Goal: Task Accomplishment & Management: Manage account settings

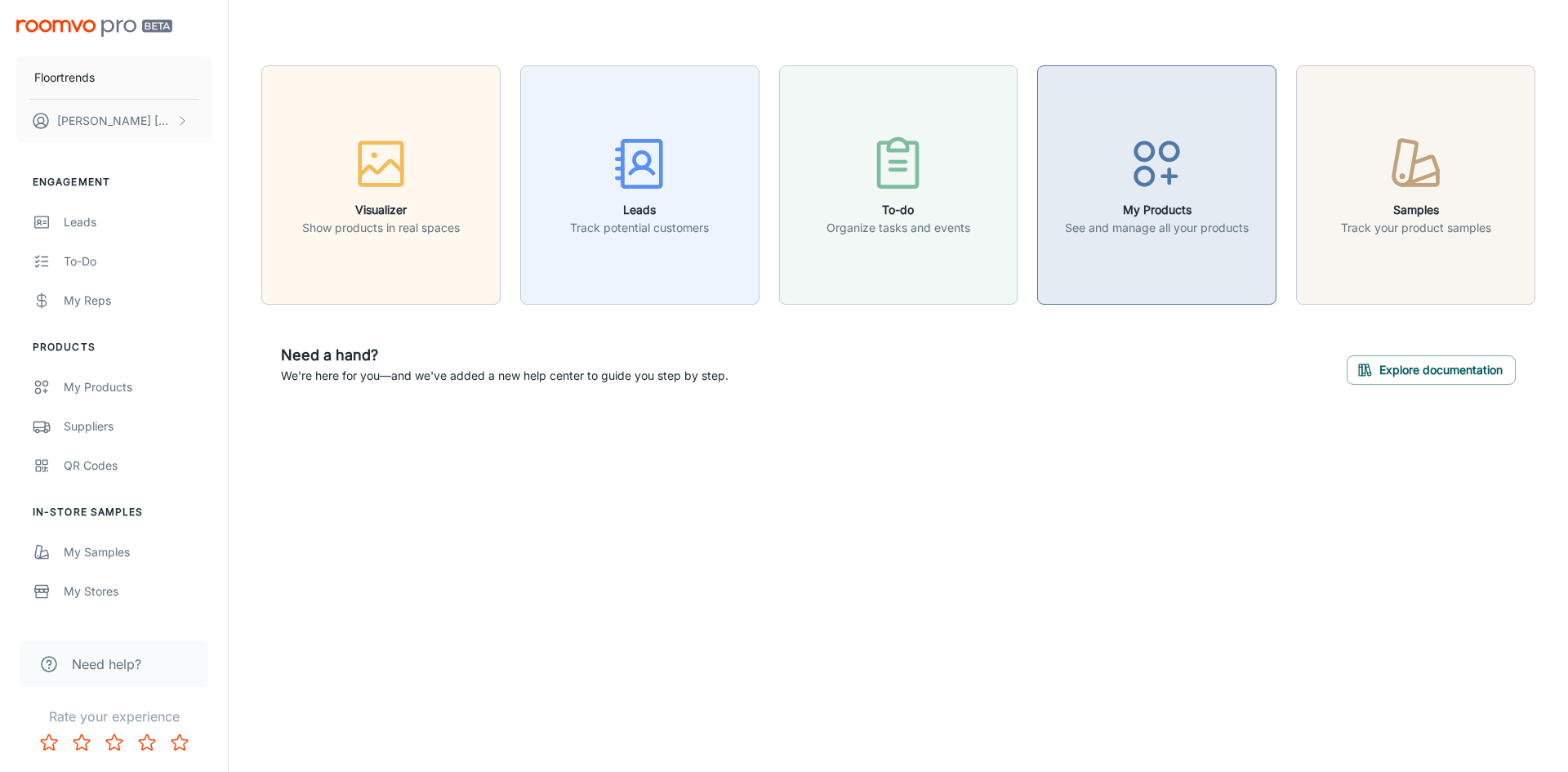
click at [1207, 155] on div "button" at bounding box center [1157, 167] width 183 height 68
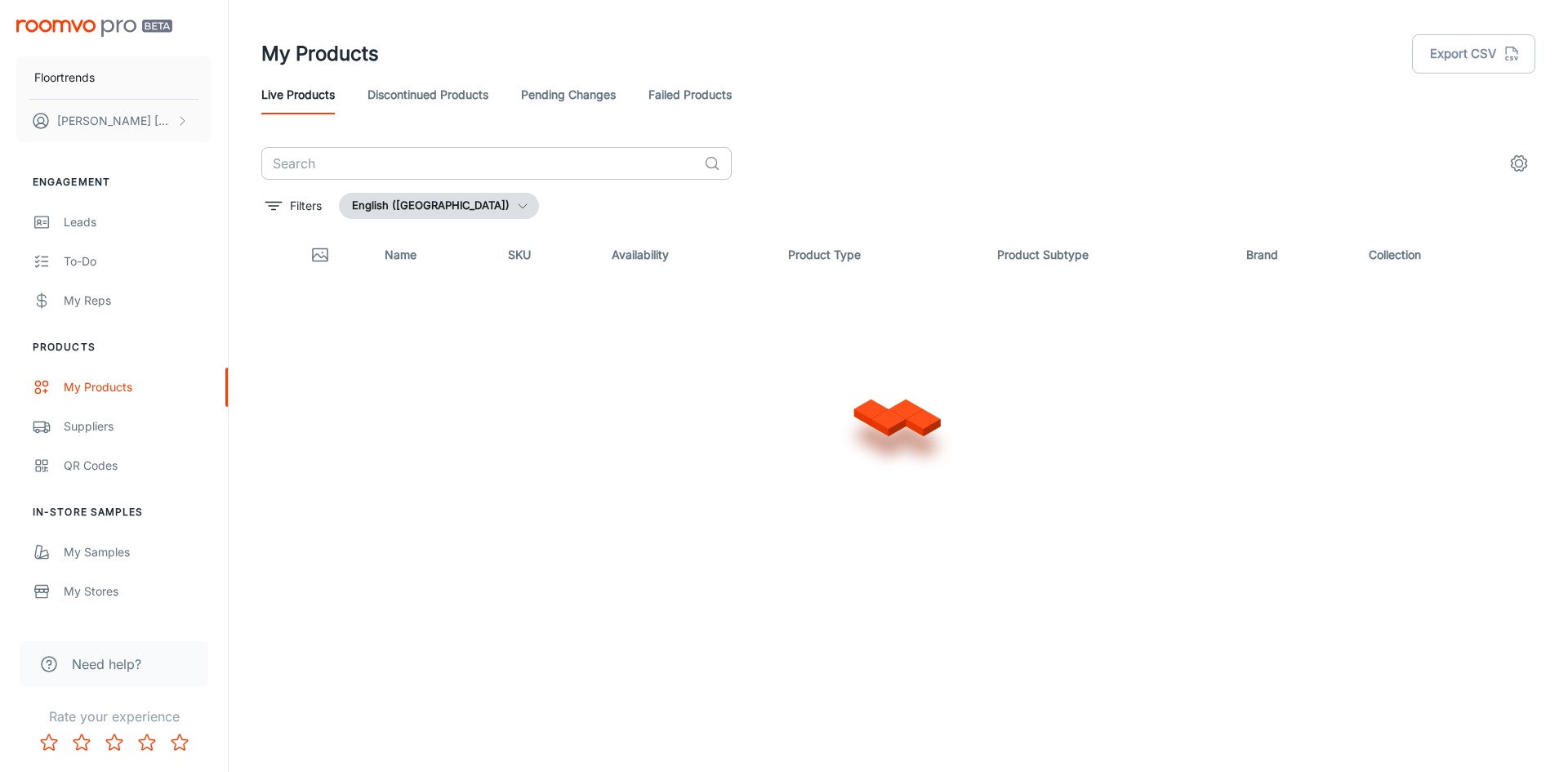
click at [360, 174] on input "text" at bounding box center [480, 163] width 436 height 33
type input "m"
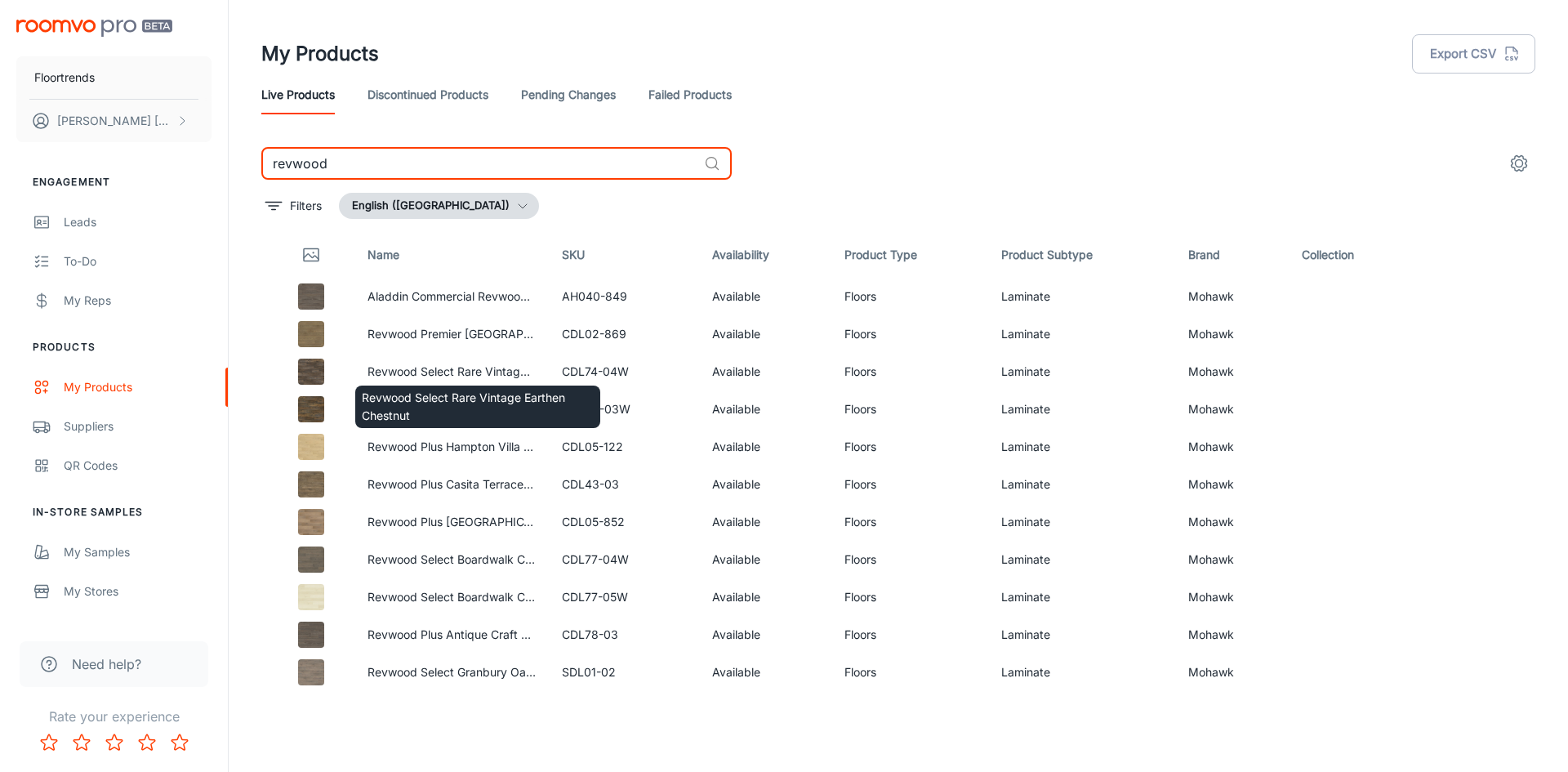
type input "revwood"
click at [465, 377] on div "Revwood Select Rare Vintage Earthen Chestnut" at bounding box center [477, 402] width 248 height 55
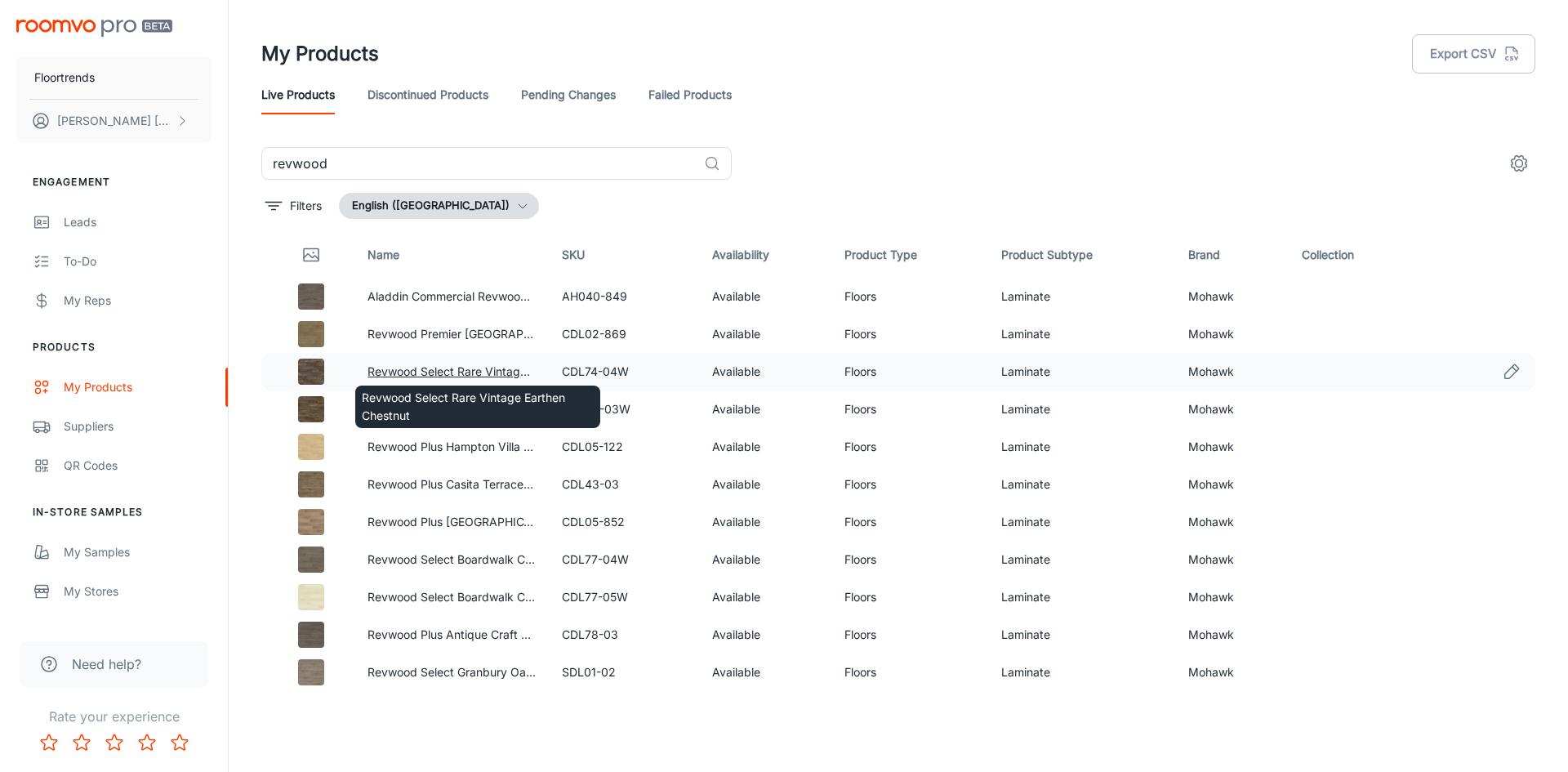
click at [458, 368] on link "Revwood Select Rare Vintage Earthen Chestnut" at bounding box center [495, 371] width 255 height 14
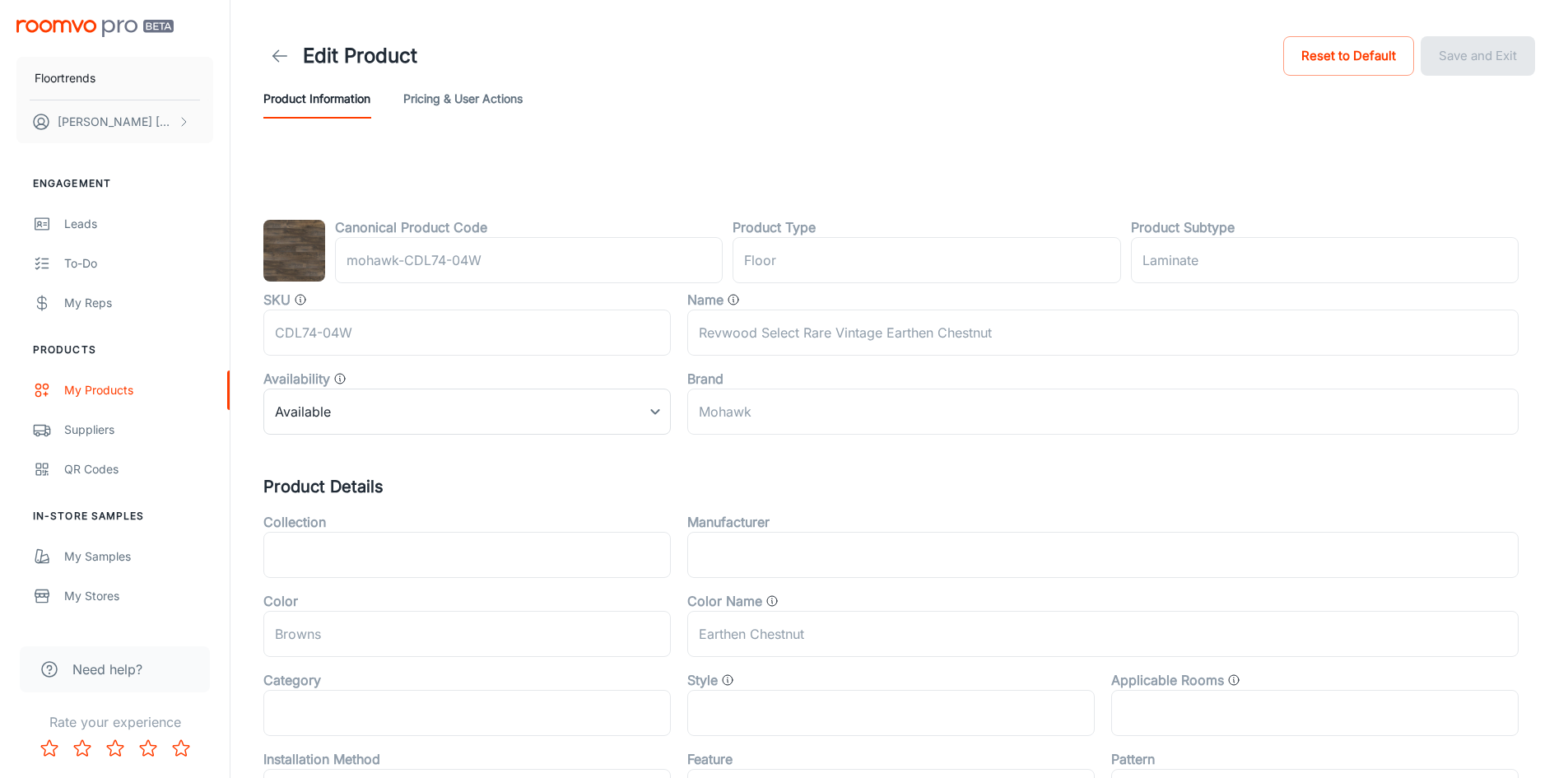
click at [478, 126] on header "Edit Product Reset to Default Save and Exit Product Information Pricing & User …" at bounding box center [900, 75] width 1311 height 152
click at [498, 109] on button "Pricing & User Actions" at bounding box center [463, 99] width 119 height 39
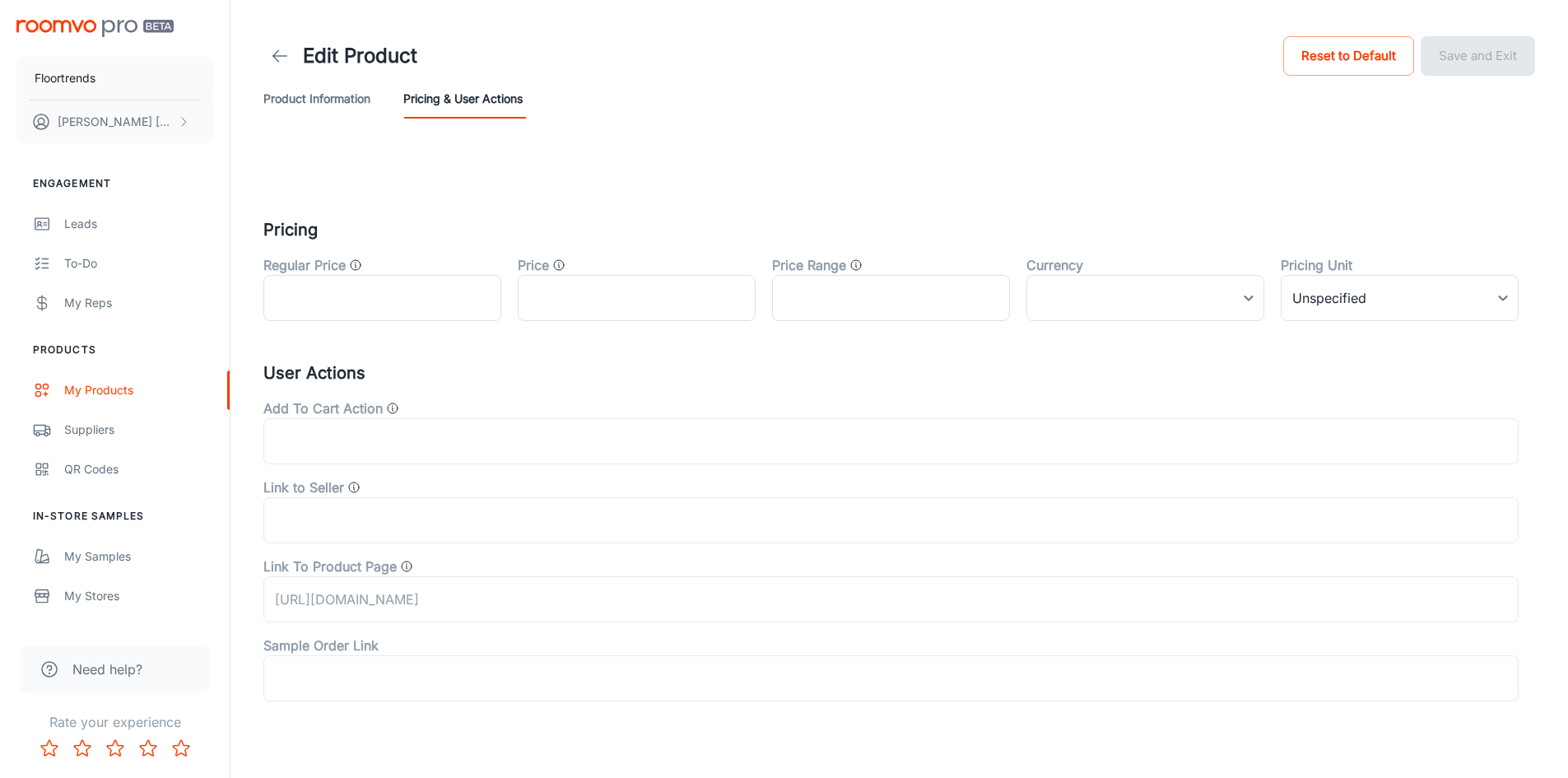
click at [351, 327] on div "Pricing Regular Price ​ Price ​ Price Range ​ Currency ​ ​ Pricing Unit Unspeci…" at bounding box center [900, 459] width 1272 height 485
click at [352, 303] on input "text" at bounding box center [382, 297] width 238 height 46
click at [588, 284] on input "text" at bounding box center [636, 297] width 238 height 46
click at [814, 300] on input "text" at bounding box center [891, 297] width 238 height 46
click at [1117, 299] on body "Floortrends [PERSON_NAME] Engagement Leads To-do My Reps Products My Products S…" at bounding box center [784, 389] width 1568 height 778
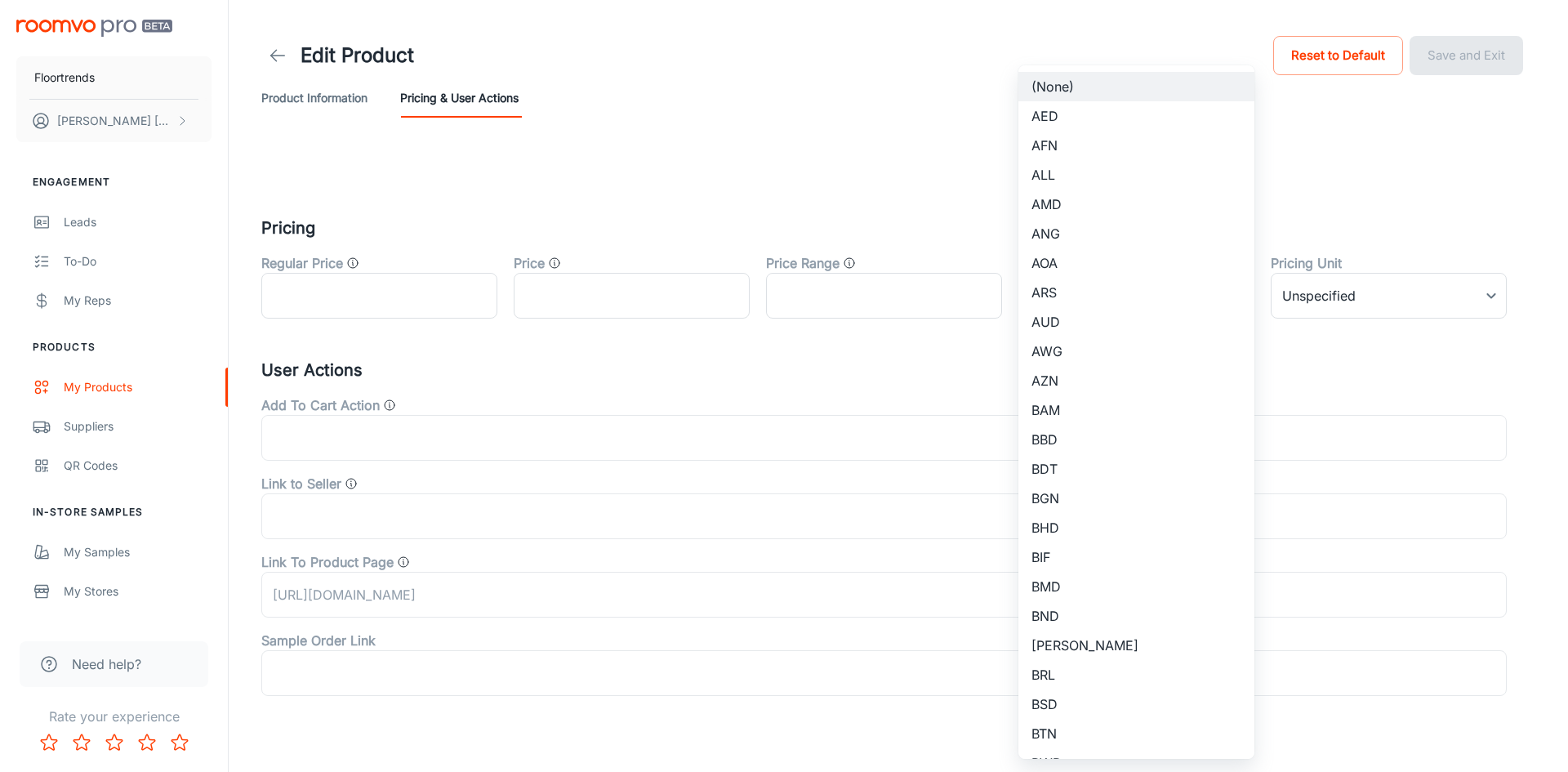
click at [580, 483] on div at bounding box center [784, 386] width 1568 height 772
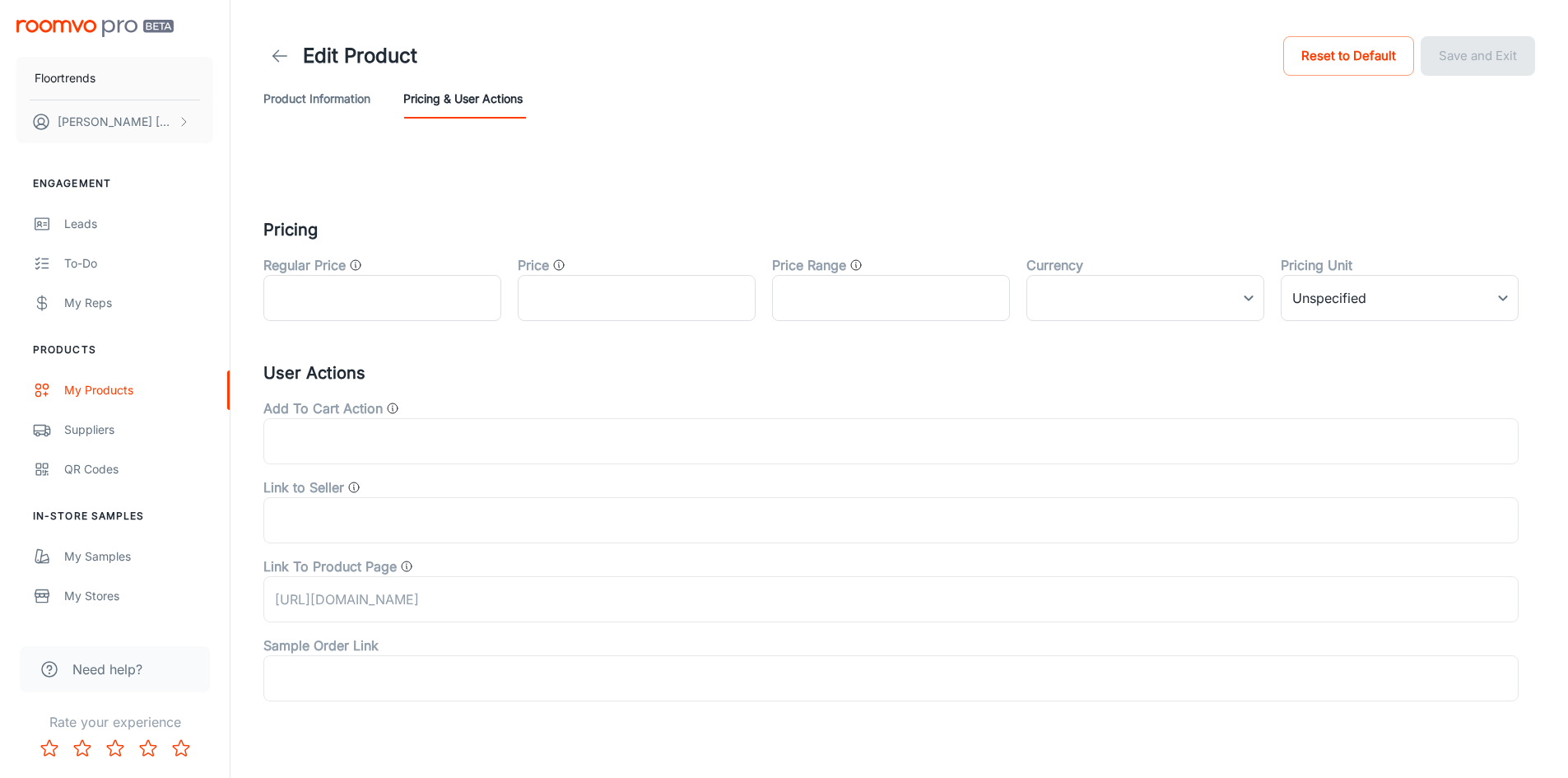
click at [324, 101] on button "Product Information" at bounding box center [317, 99] width 107 height 39
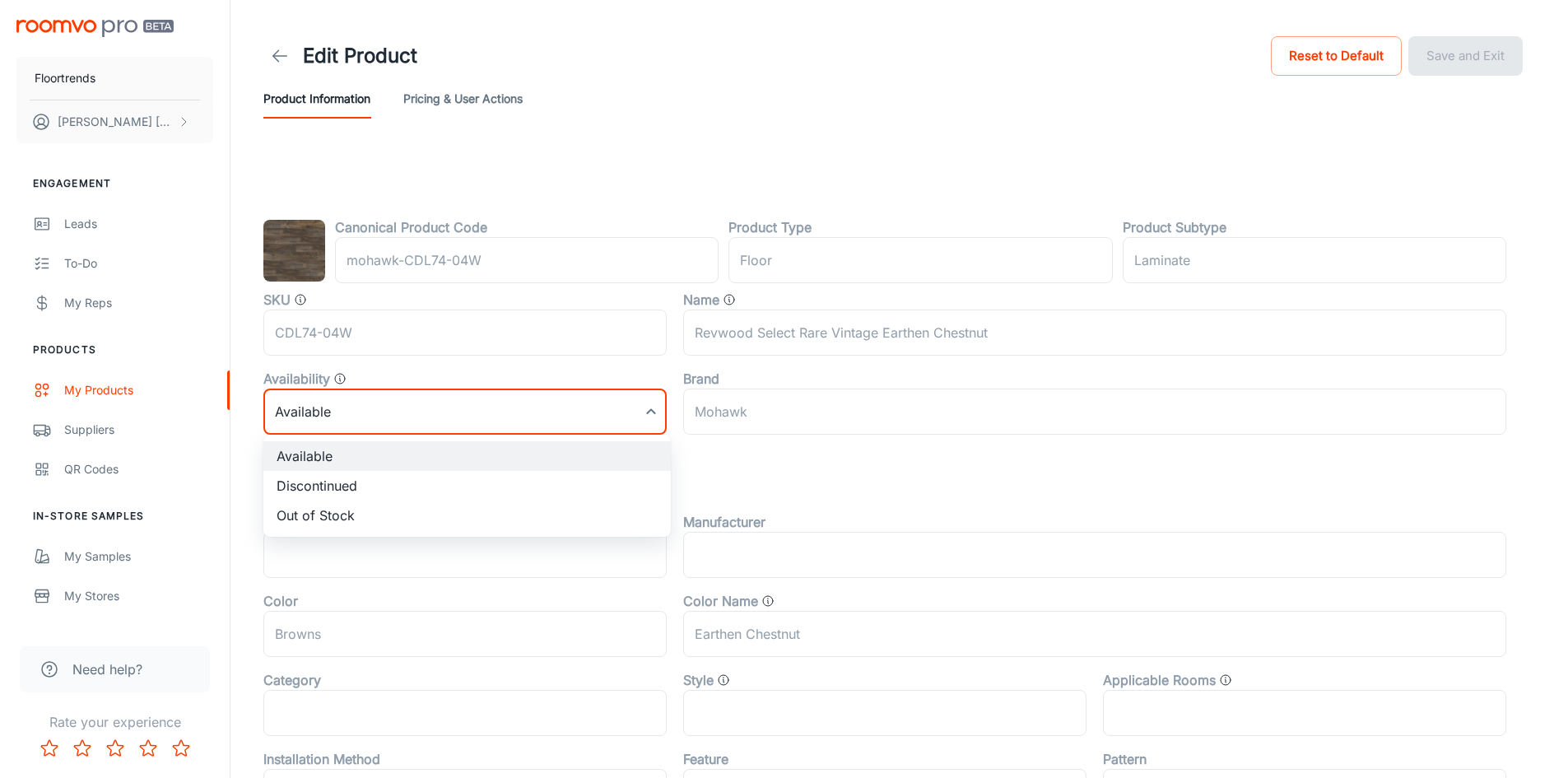
click at [633, 408] on body "Floortrends [PERSON_NAME] Engagement Leads To-do My Reps Products My Products S…" at bounding box center [784, 389] width 1568 height 778
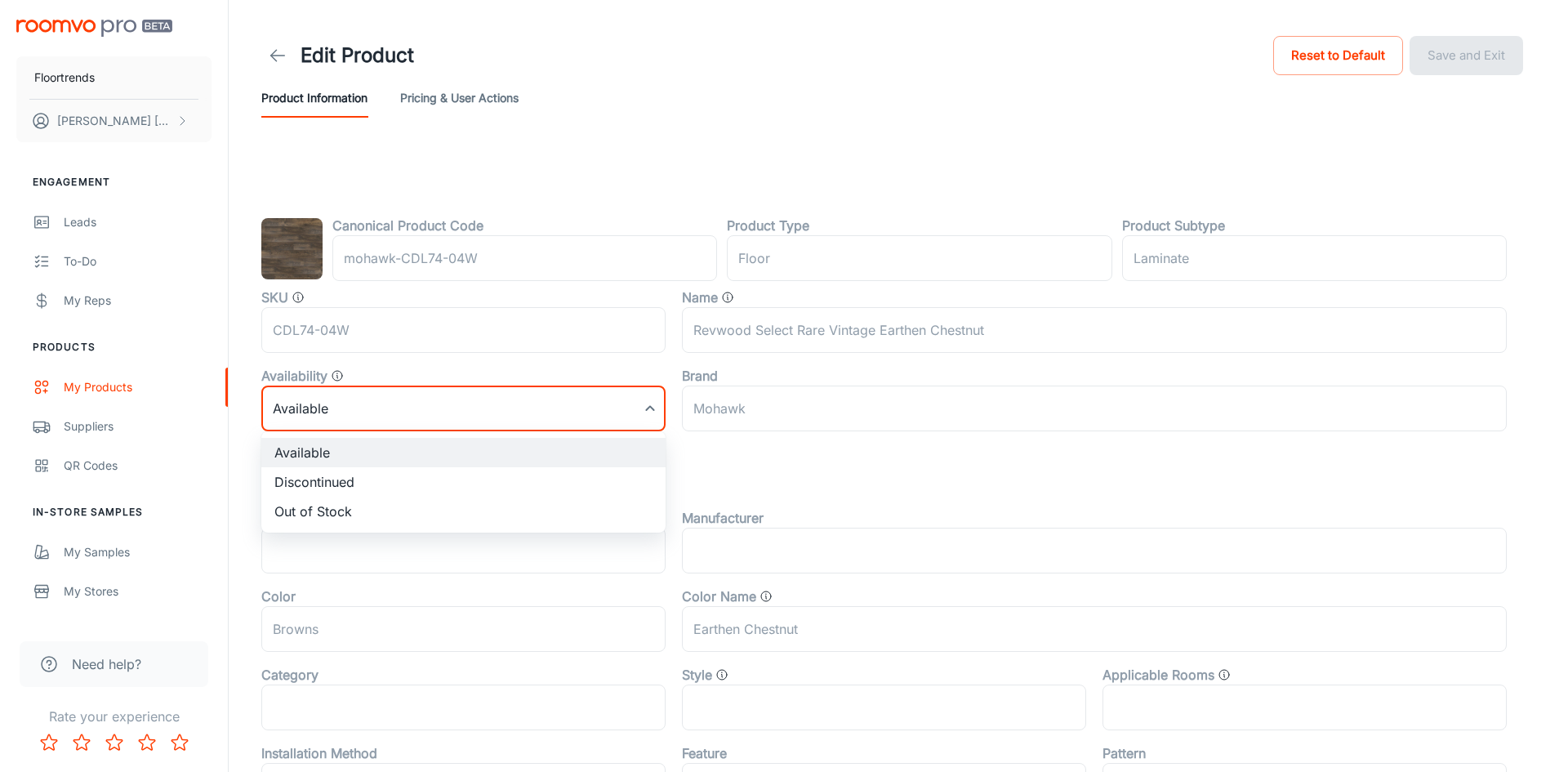
click at [639, 410] on div at bounding box center [784, 386] width 1568 height 772
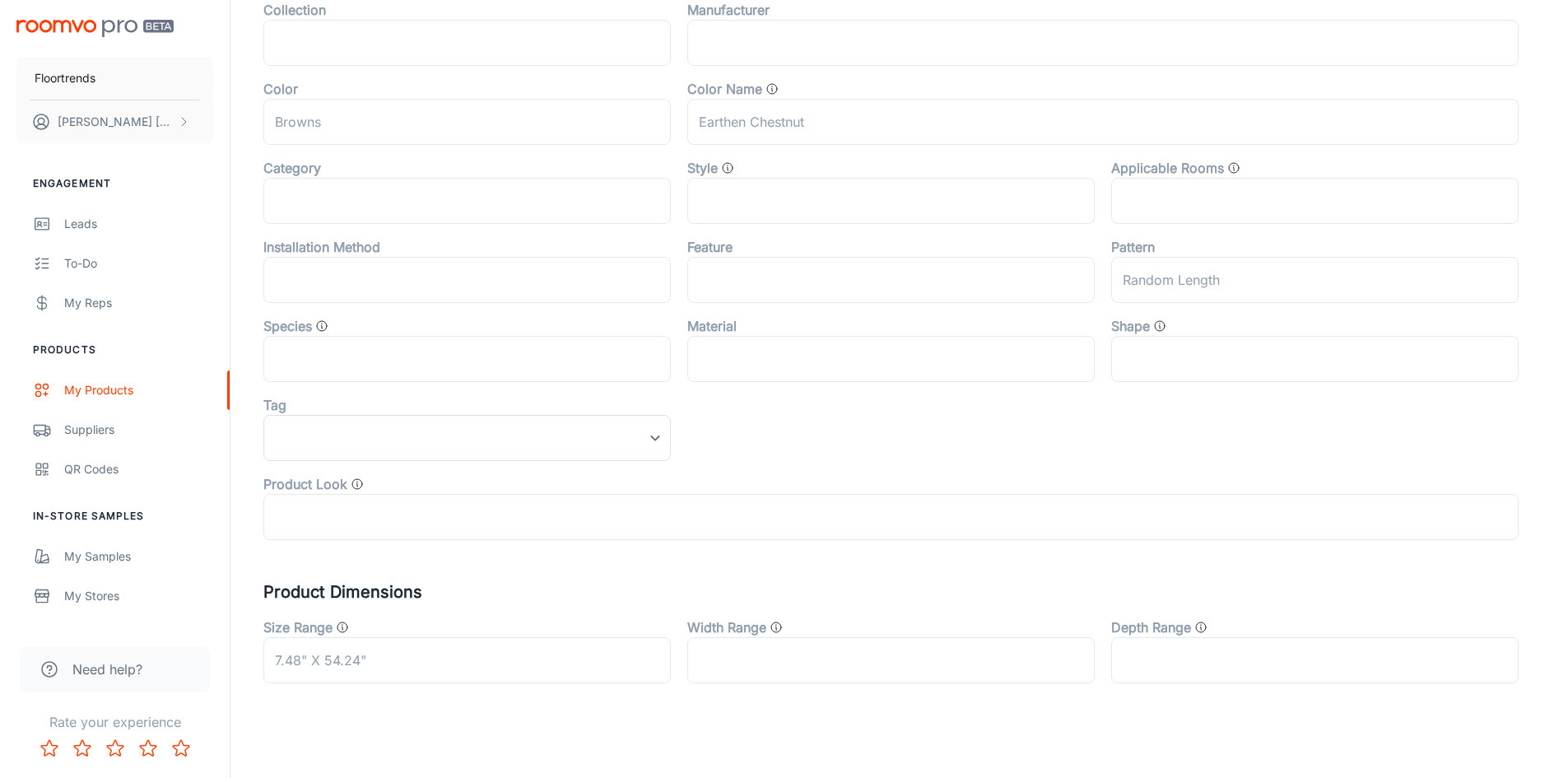
scroll to position [523, 0]
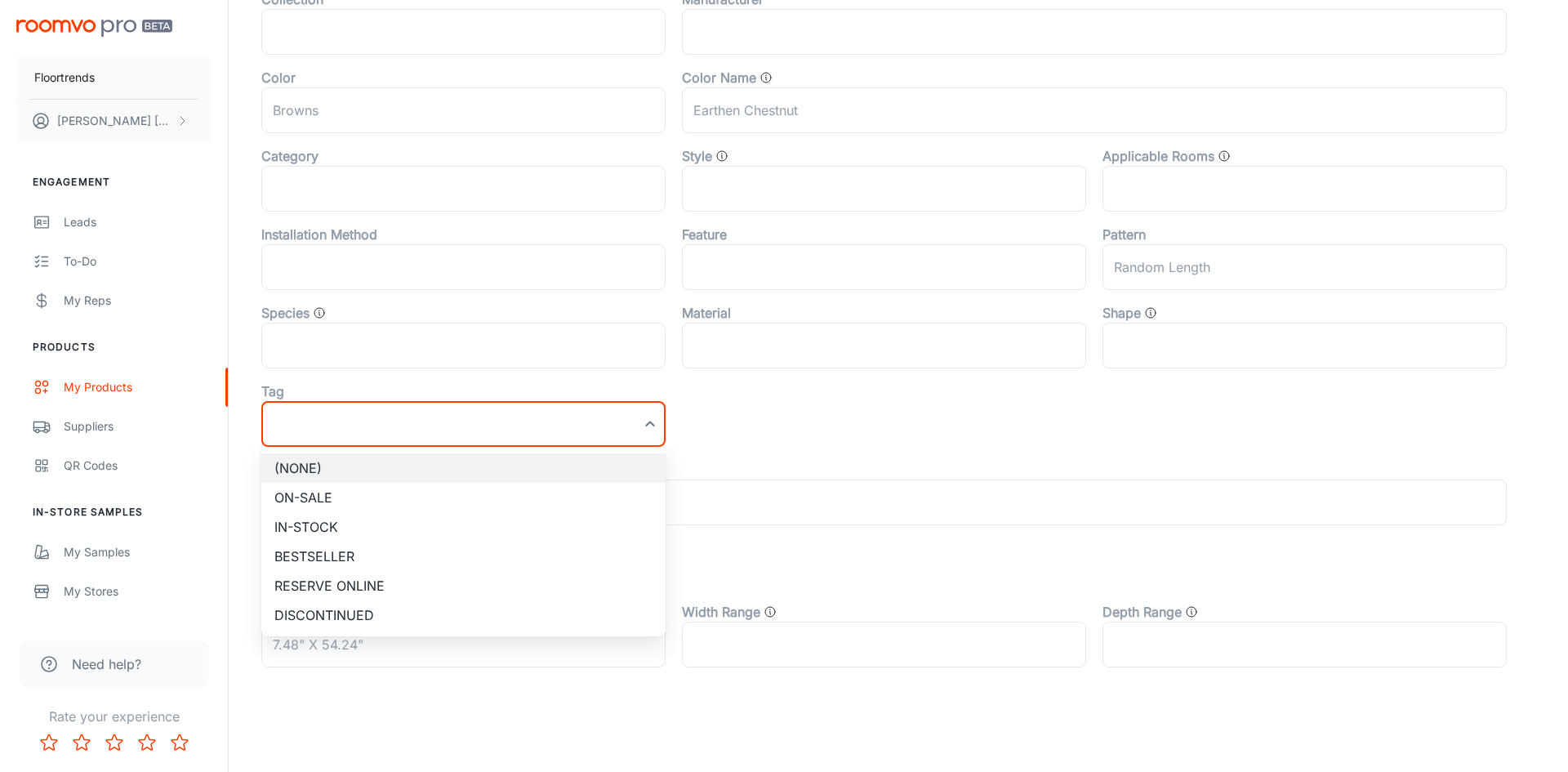
click at [623, 431] on div at bounding box center [784, 386] width 1568 height 772
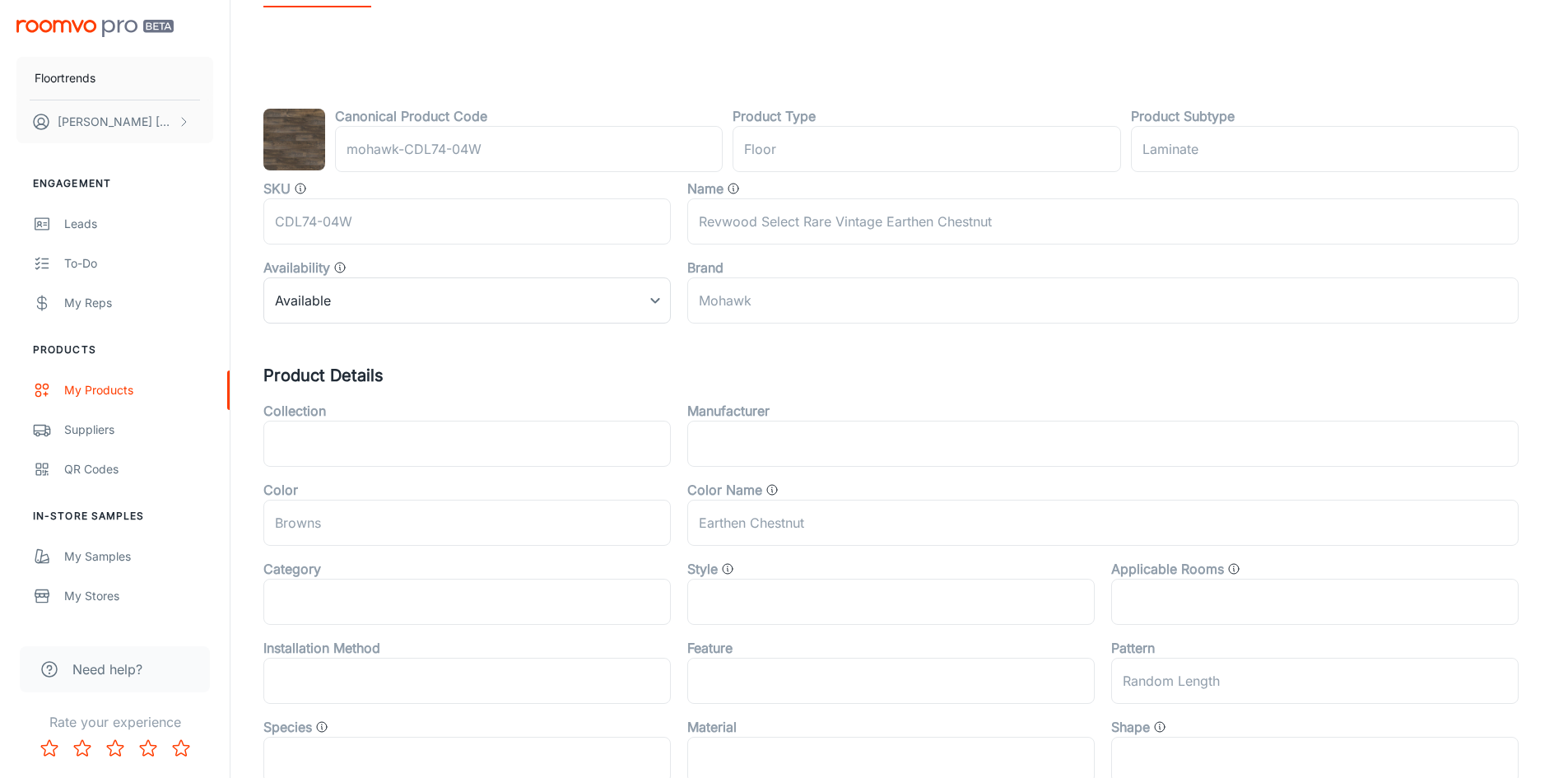
scroll to position [0, 0]
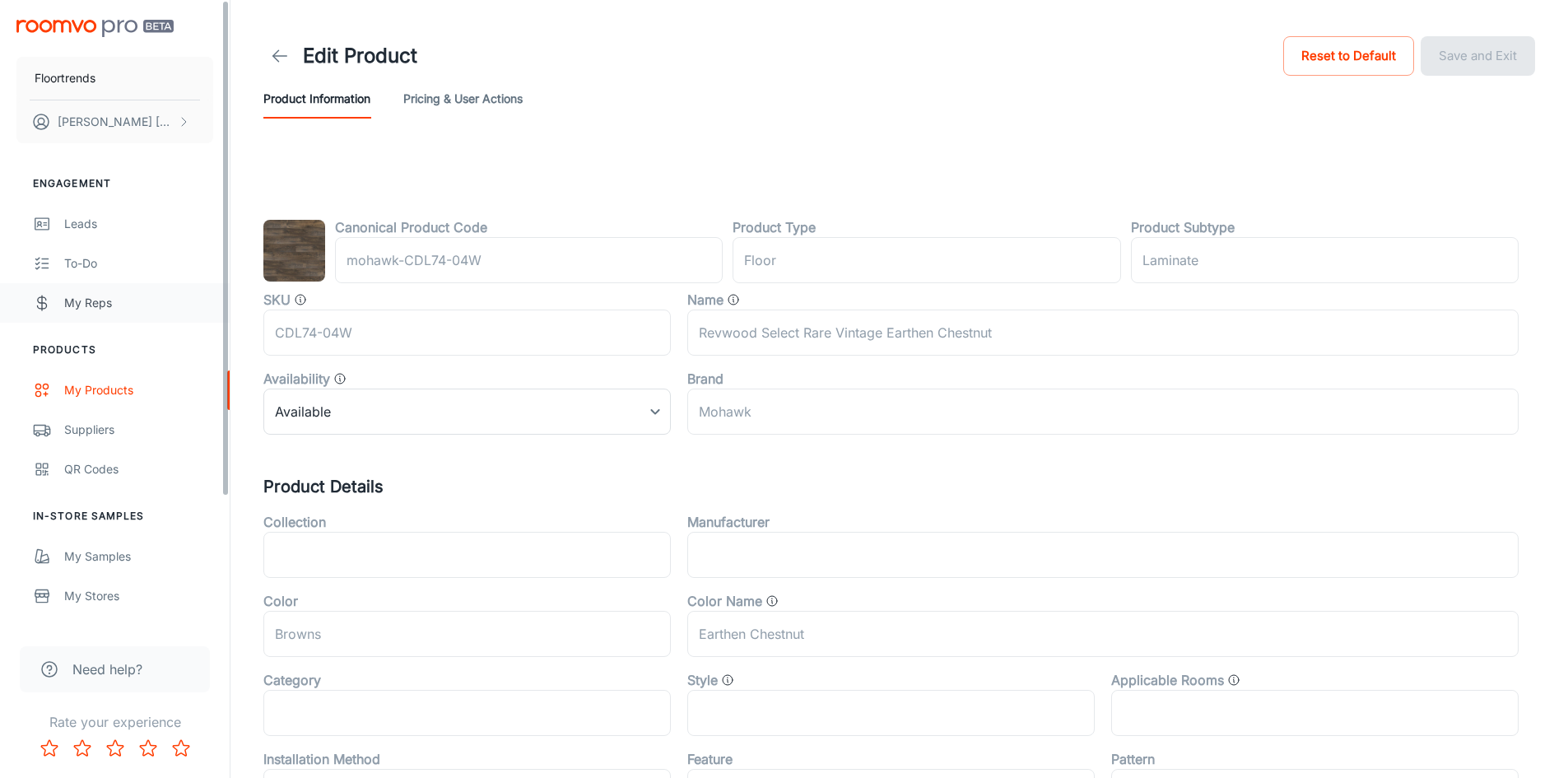
click at [76, 286] on link "My Reps" at bounding box center [115, 303] width 230 height 39
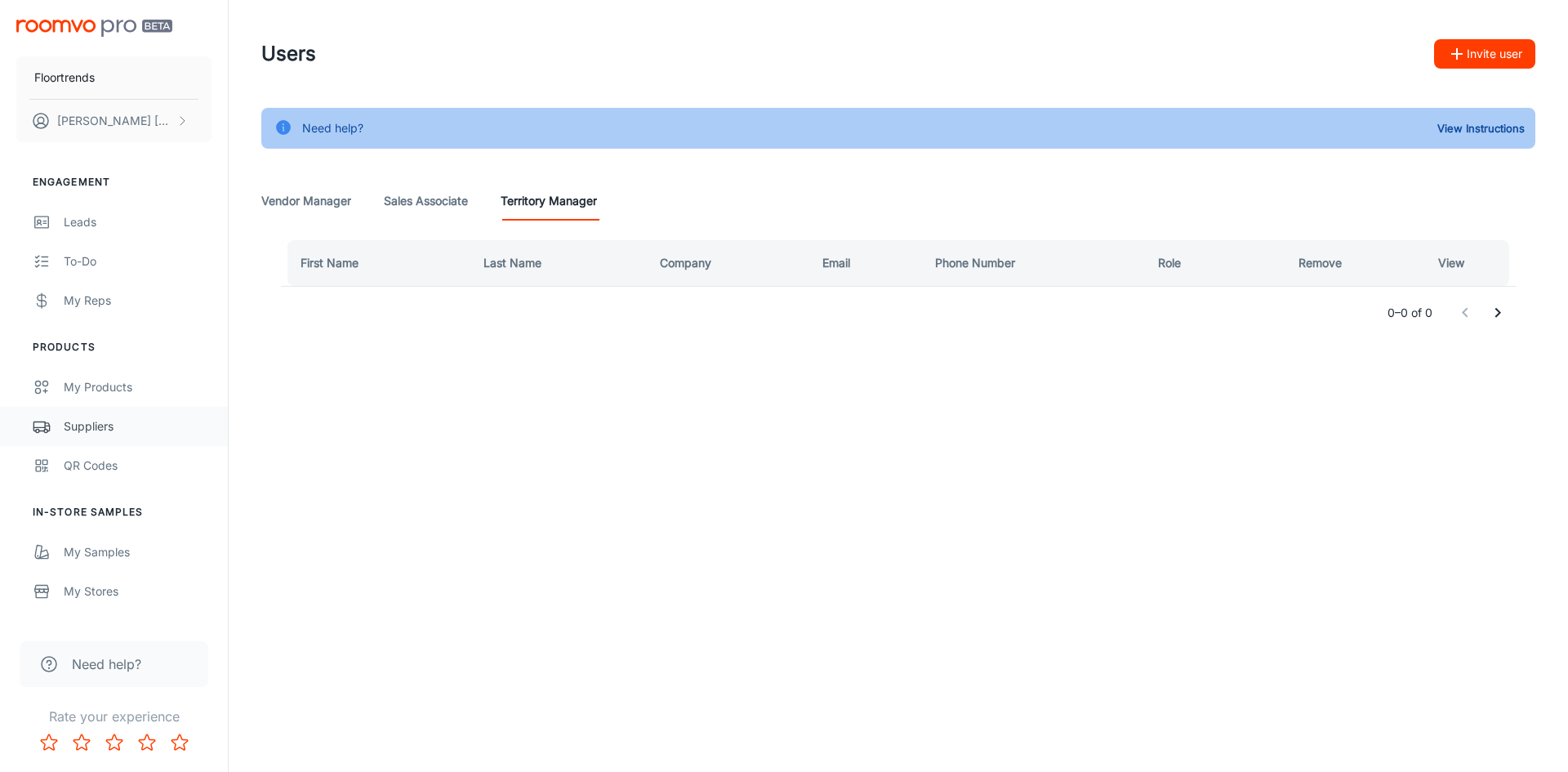
click at [98, 428] on div "Suppliers" at bounding box center [138, 427] width 148 height 18
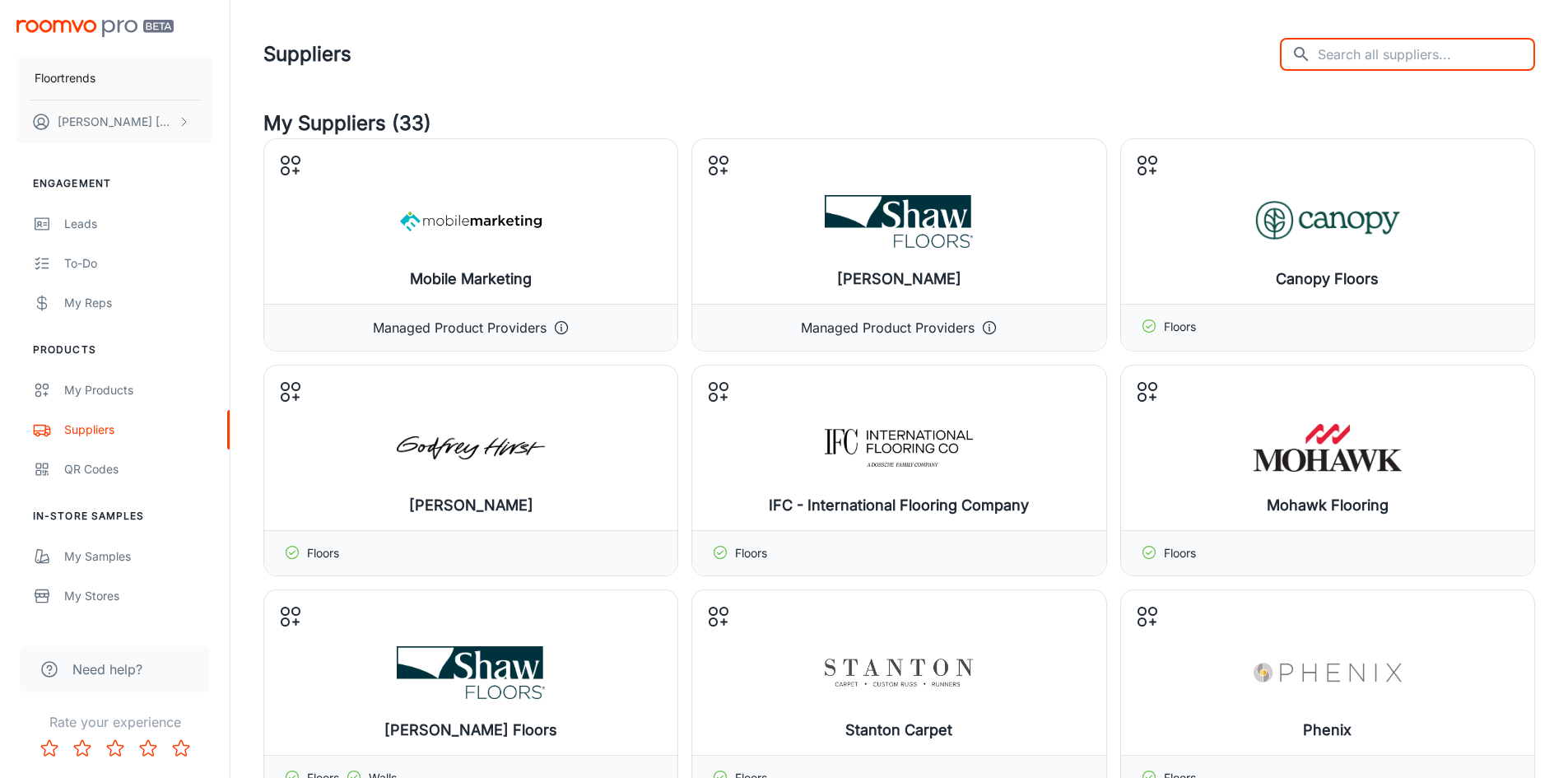
click at [1366, 51] on input "text" at bounding box center [1426, 54] width 217 height 33
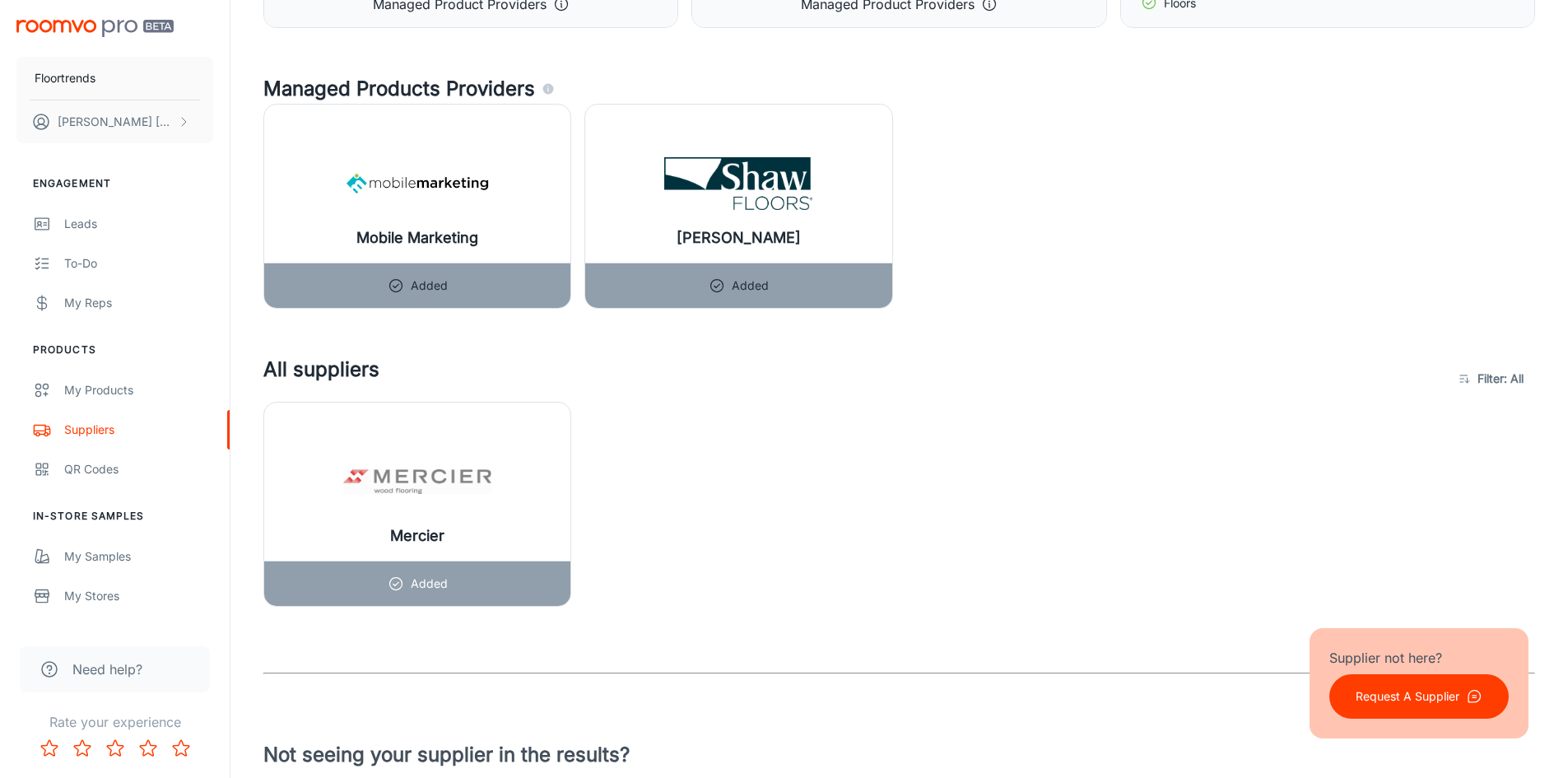
scroll to position [329, 0]
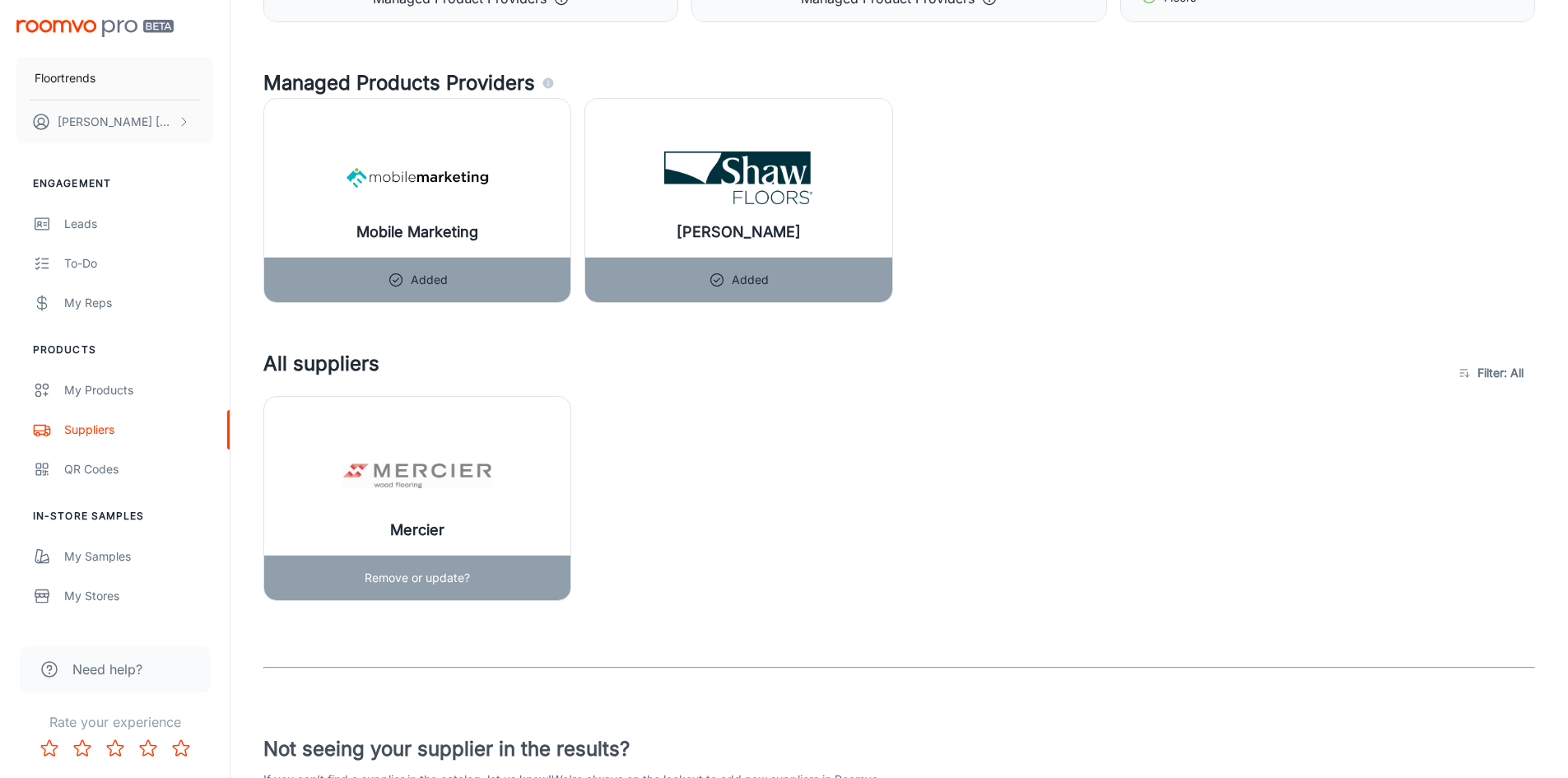
type input "mercier"
click at [424, 494] on img at bounding box center [417, 476] width 148 height 66
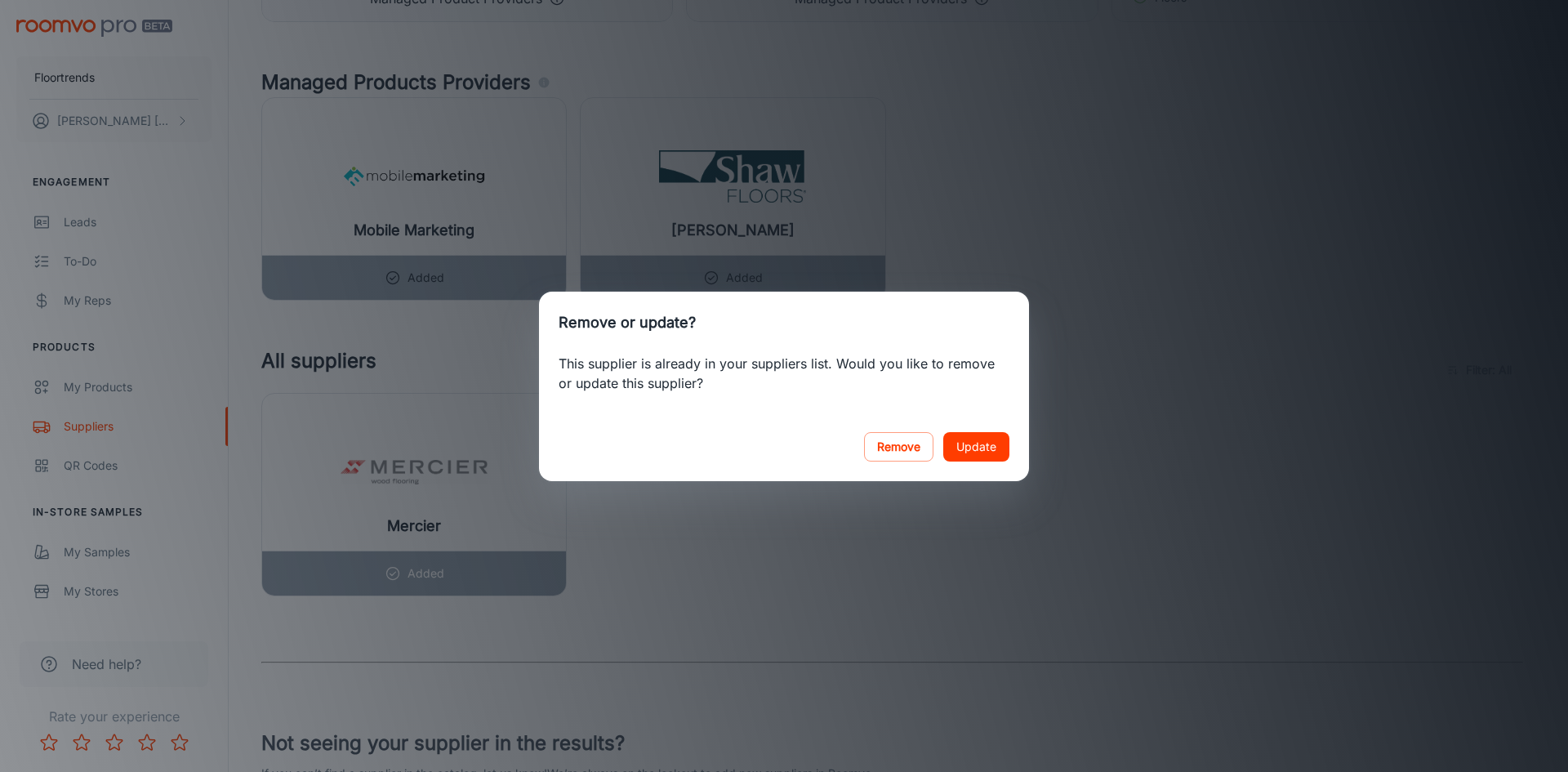
click at [1222, 573] on div "Remove or update? This supplier is already in your suppliers list. Would you li…" at bounding box center [784, 386] width 1568 height 772
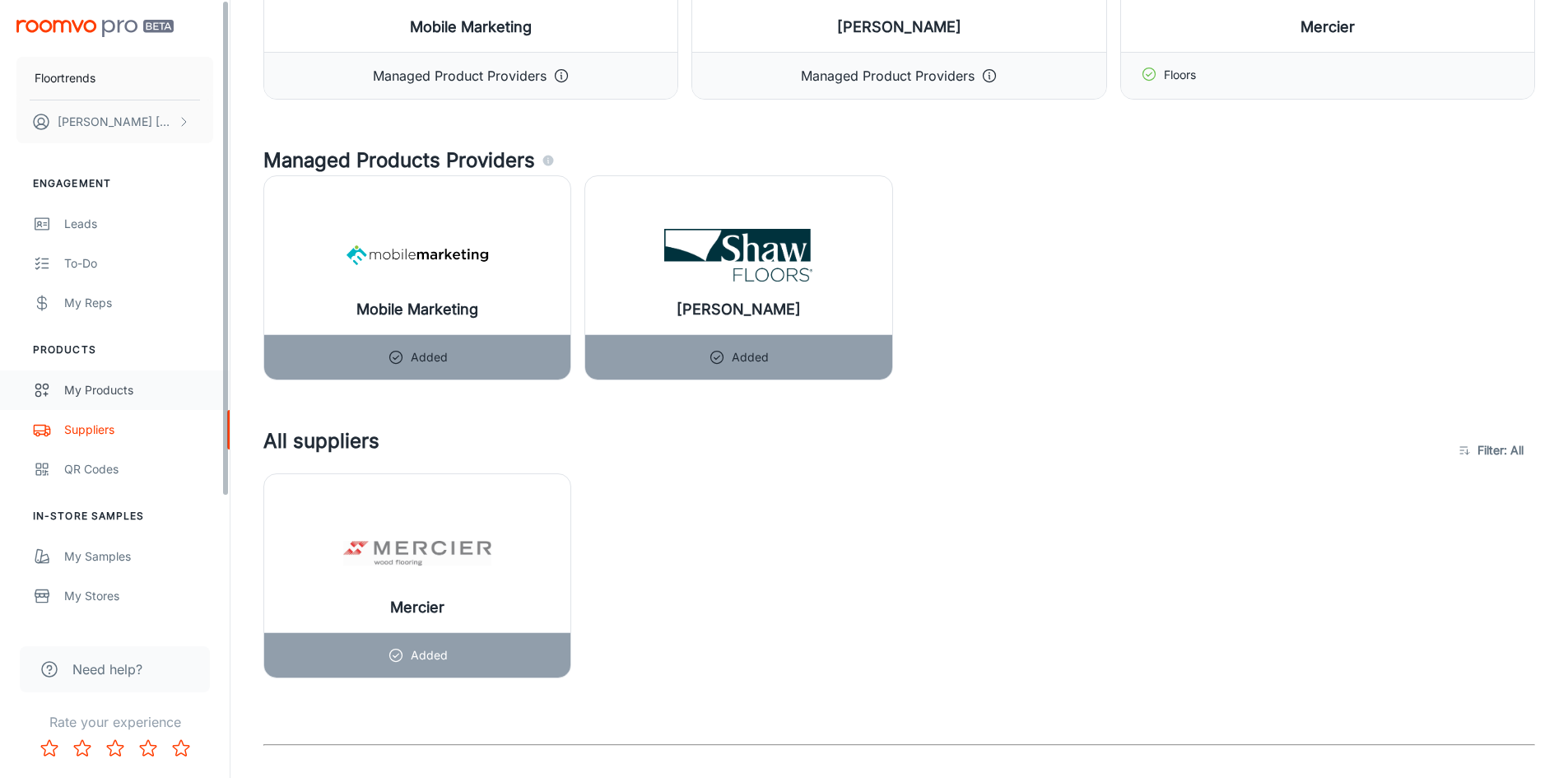
scroll to position [243, 0]
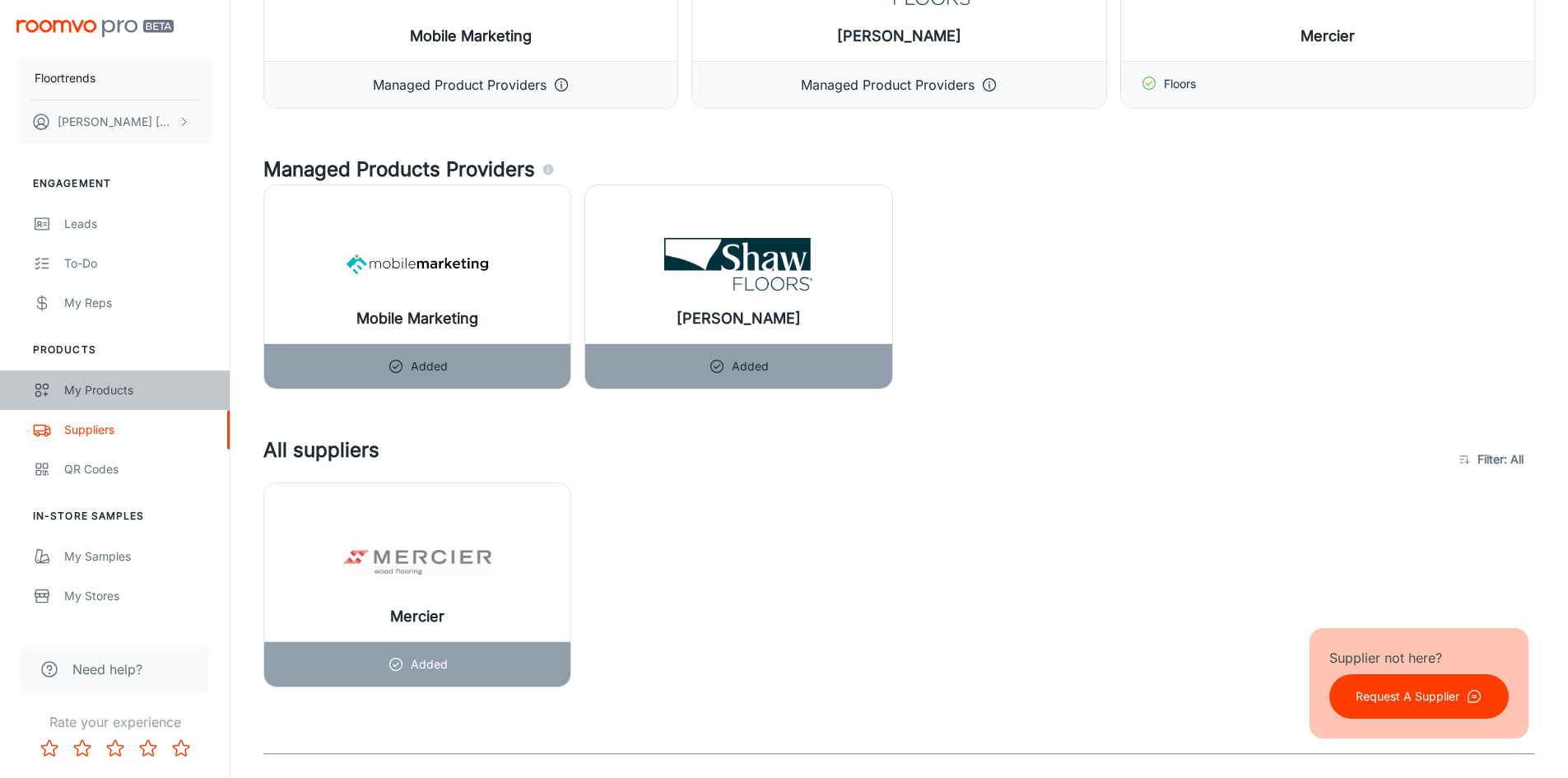
click at [74, 375] on link "My Products" at bounding box center [115, 390] width 230 height 39
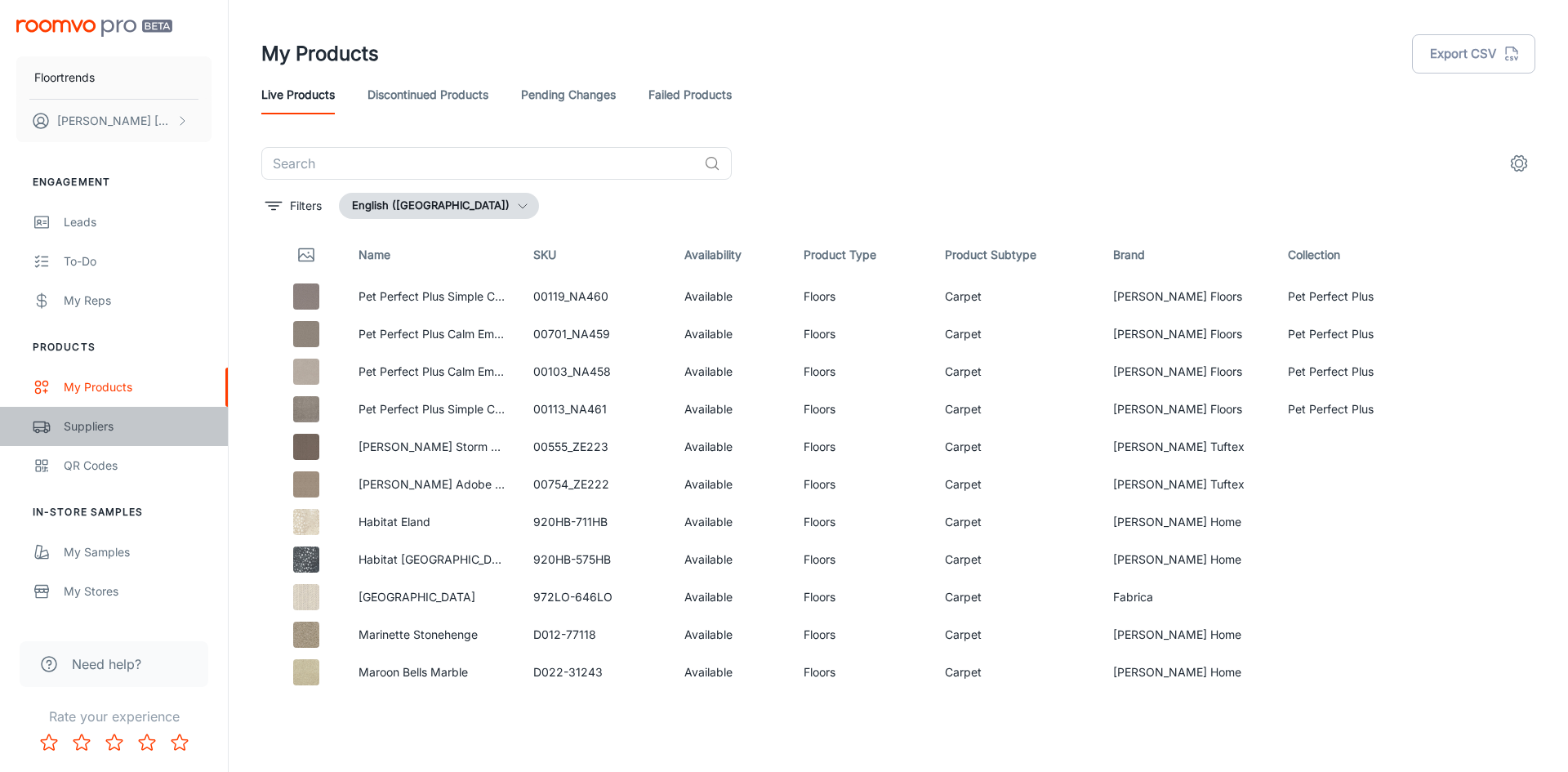
click at [110, 421] on div "Suppliers" at bounding box center [138, 427] width 148 height 18
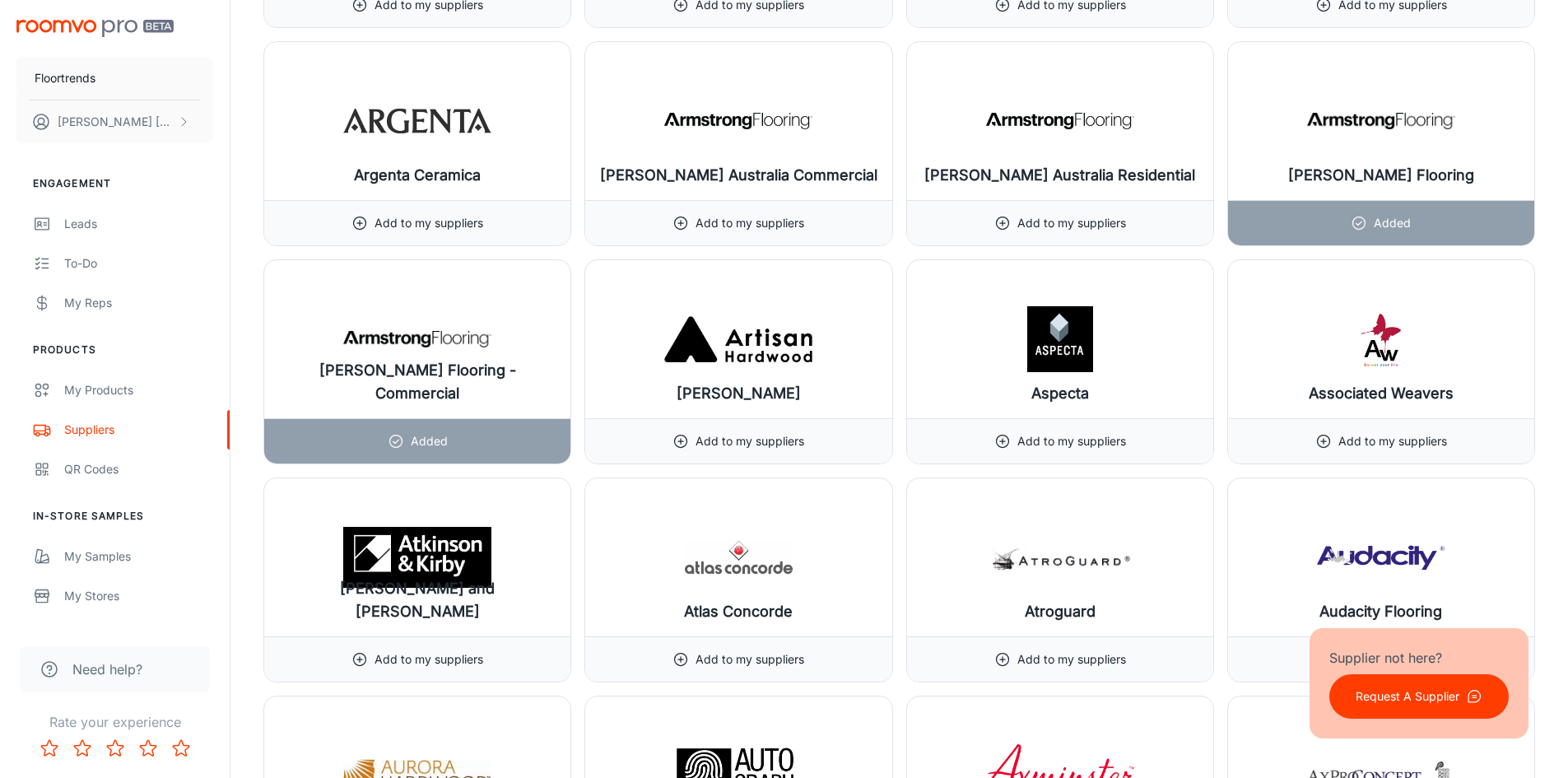
scroll to position [2717, 0]
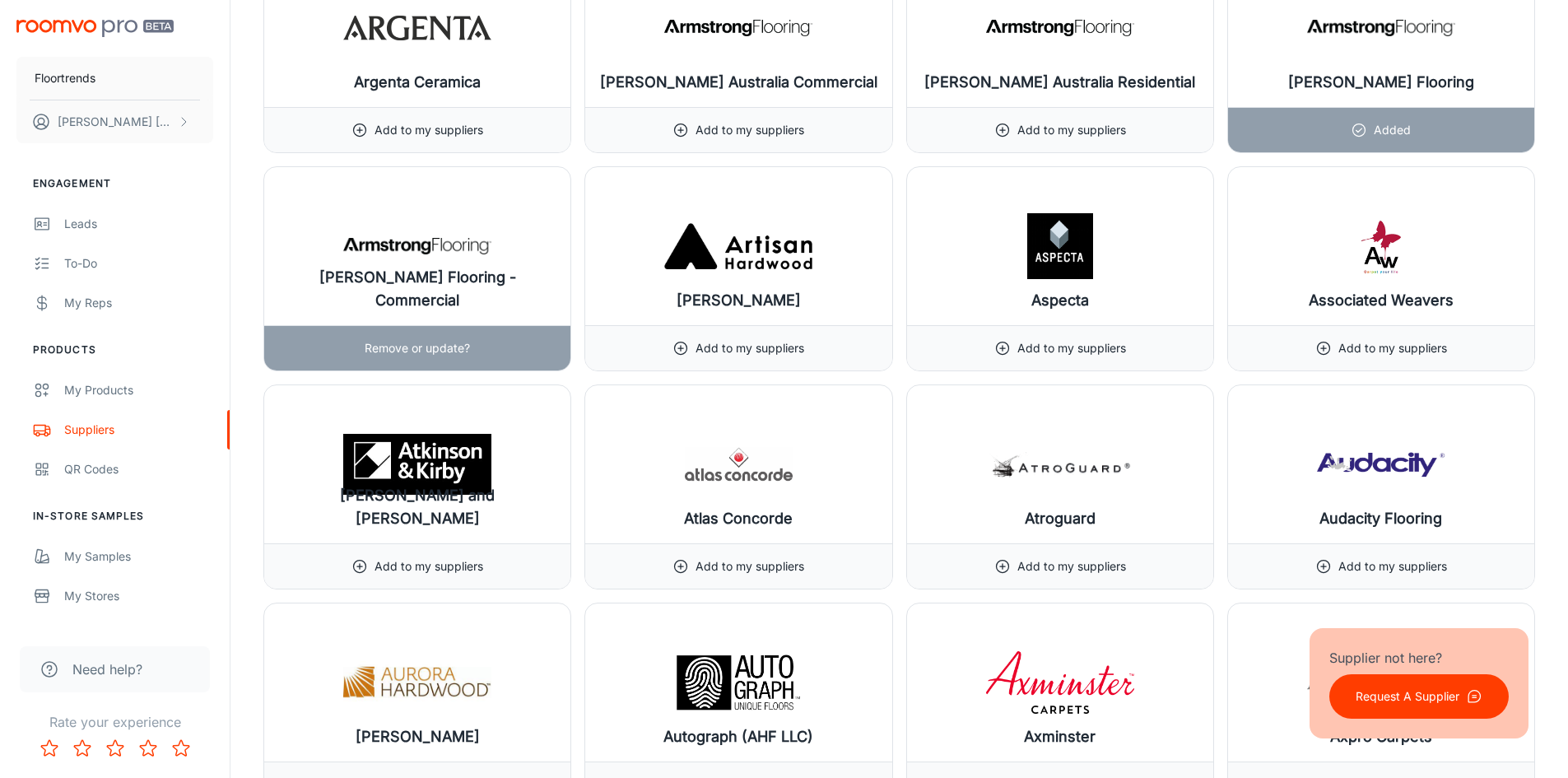
click at [411, 346] on p "Remove or update?" at bounding box center [416, 348] width 105 height 18
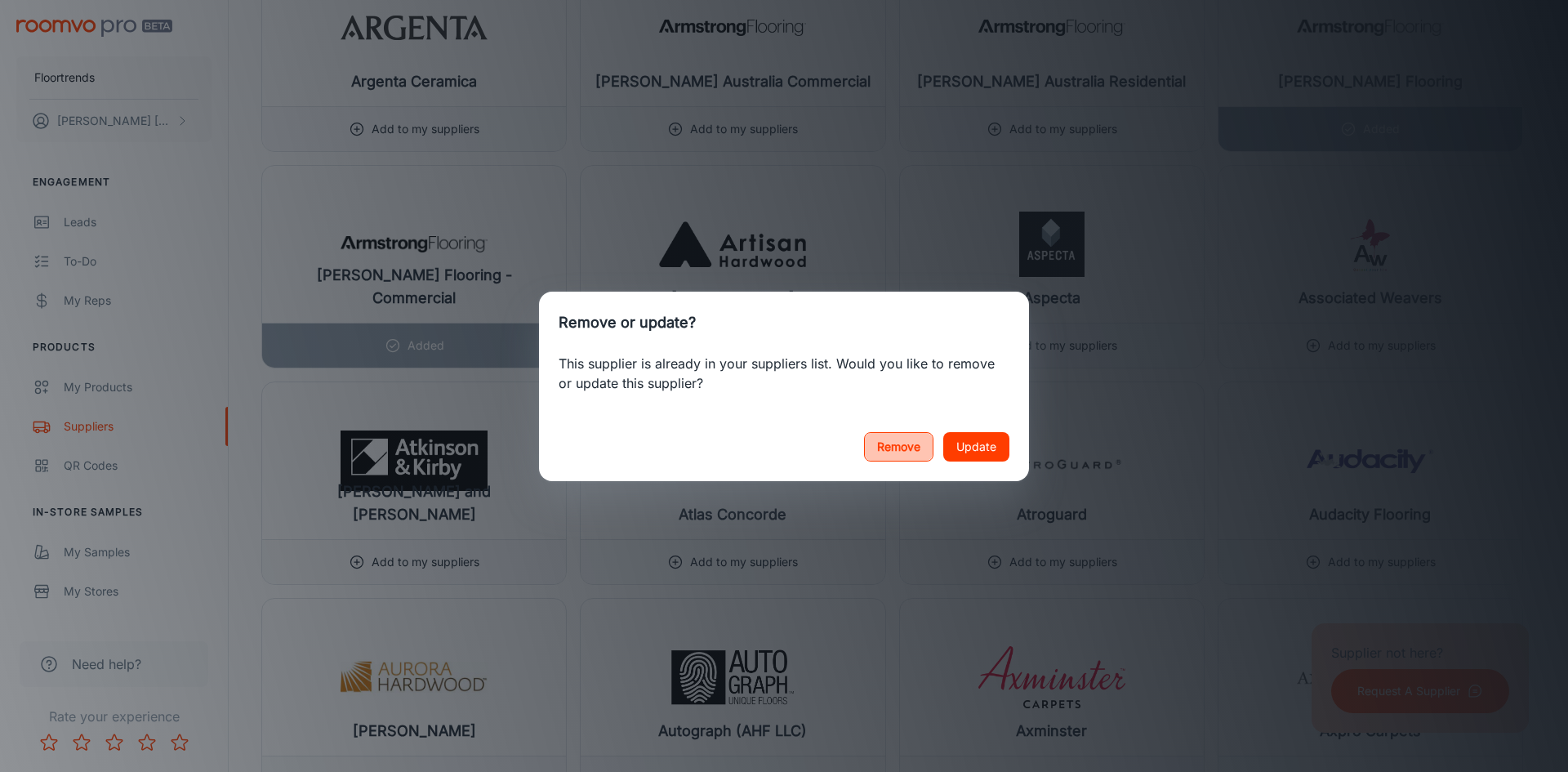
click at [893, 451] on button "Remove" at bounding box center [899, 446] width 69 height 29
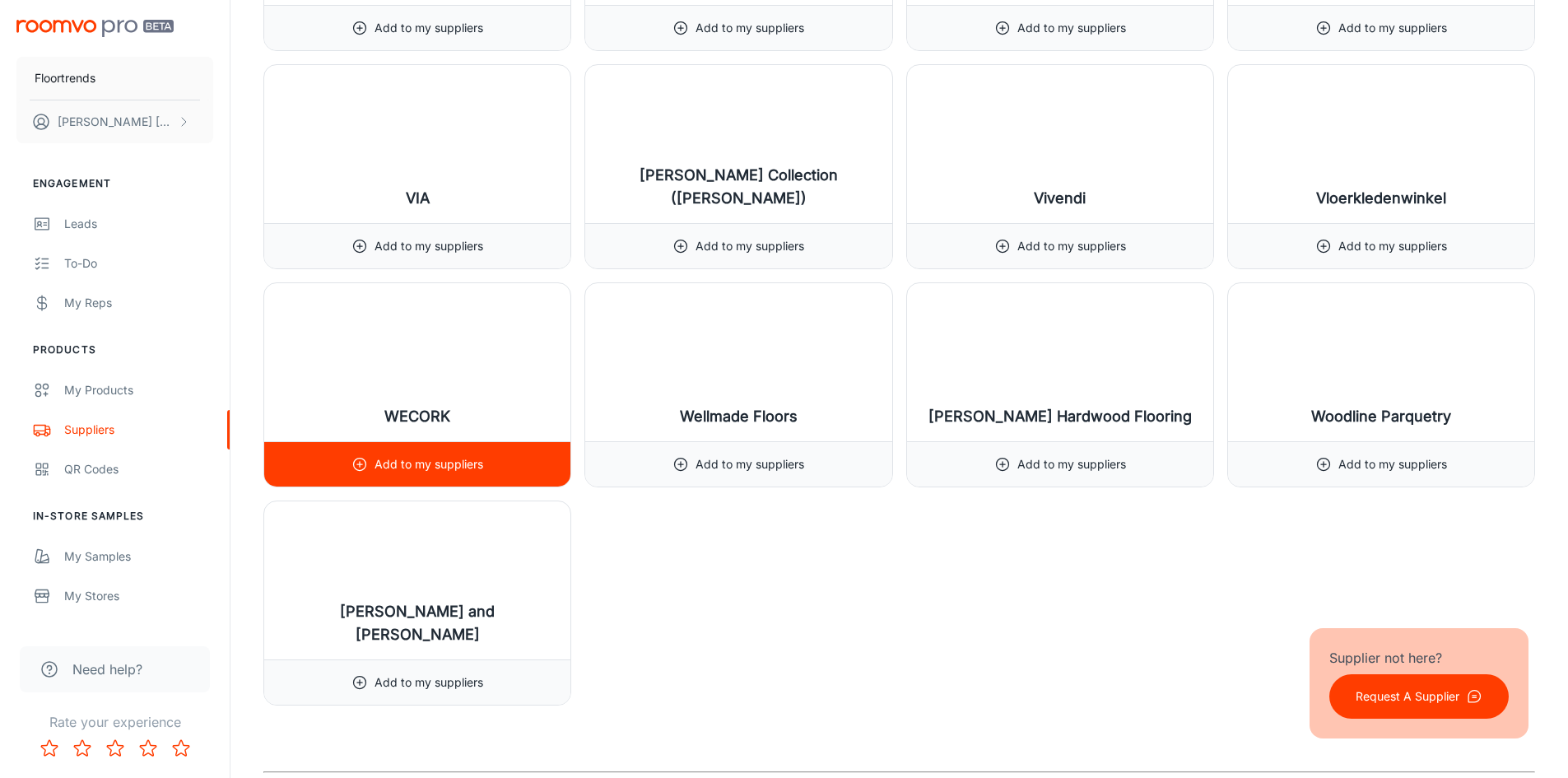
scroll to position [20092, 0]
